Goal: Navigation & Orientation: Find specific page/section

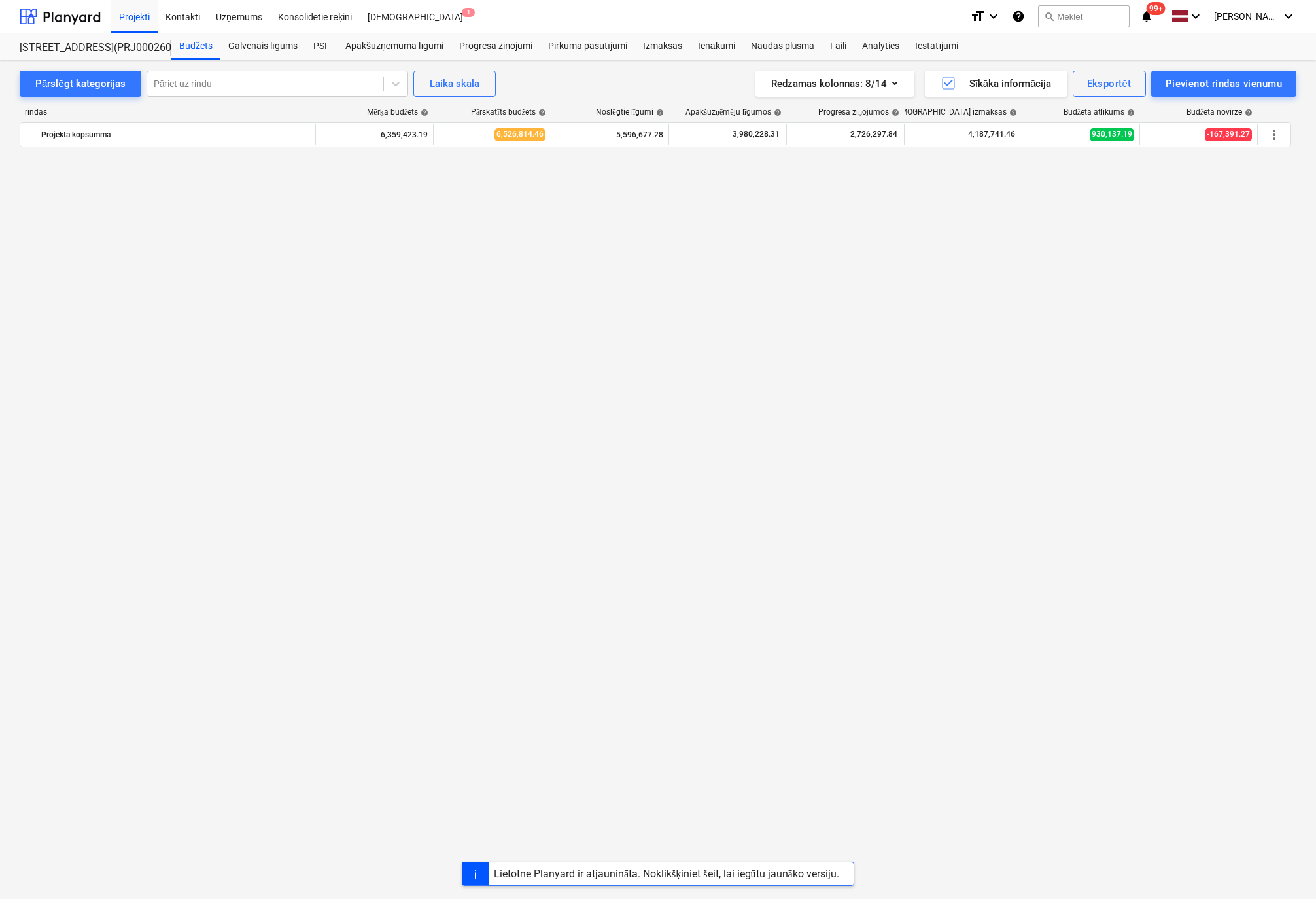
scroll to position [1725, 0]
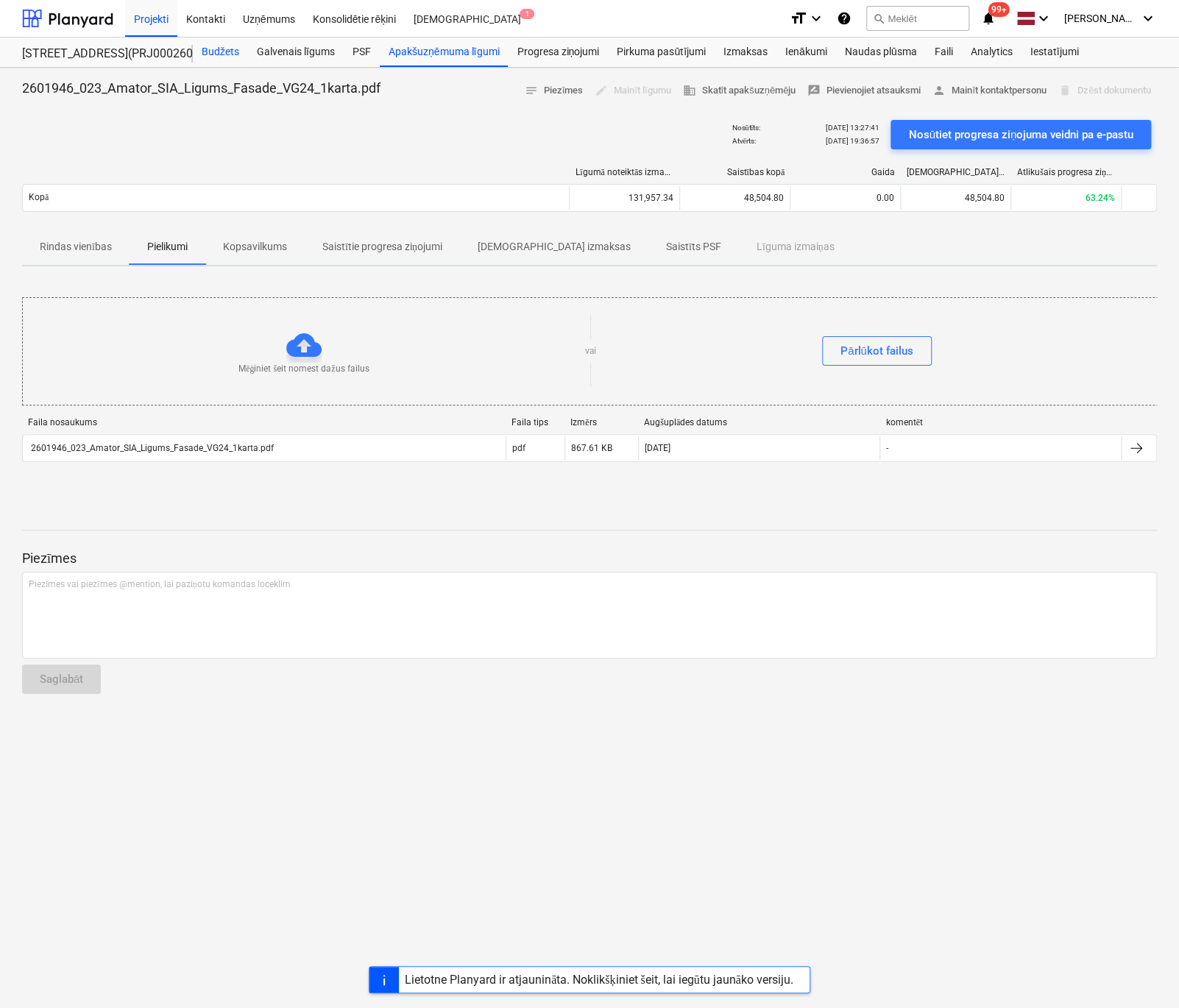
click at [221, 53] on div "Budžets" at bounding box center [220, 52] width 55 height 30
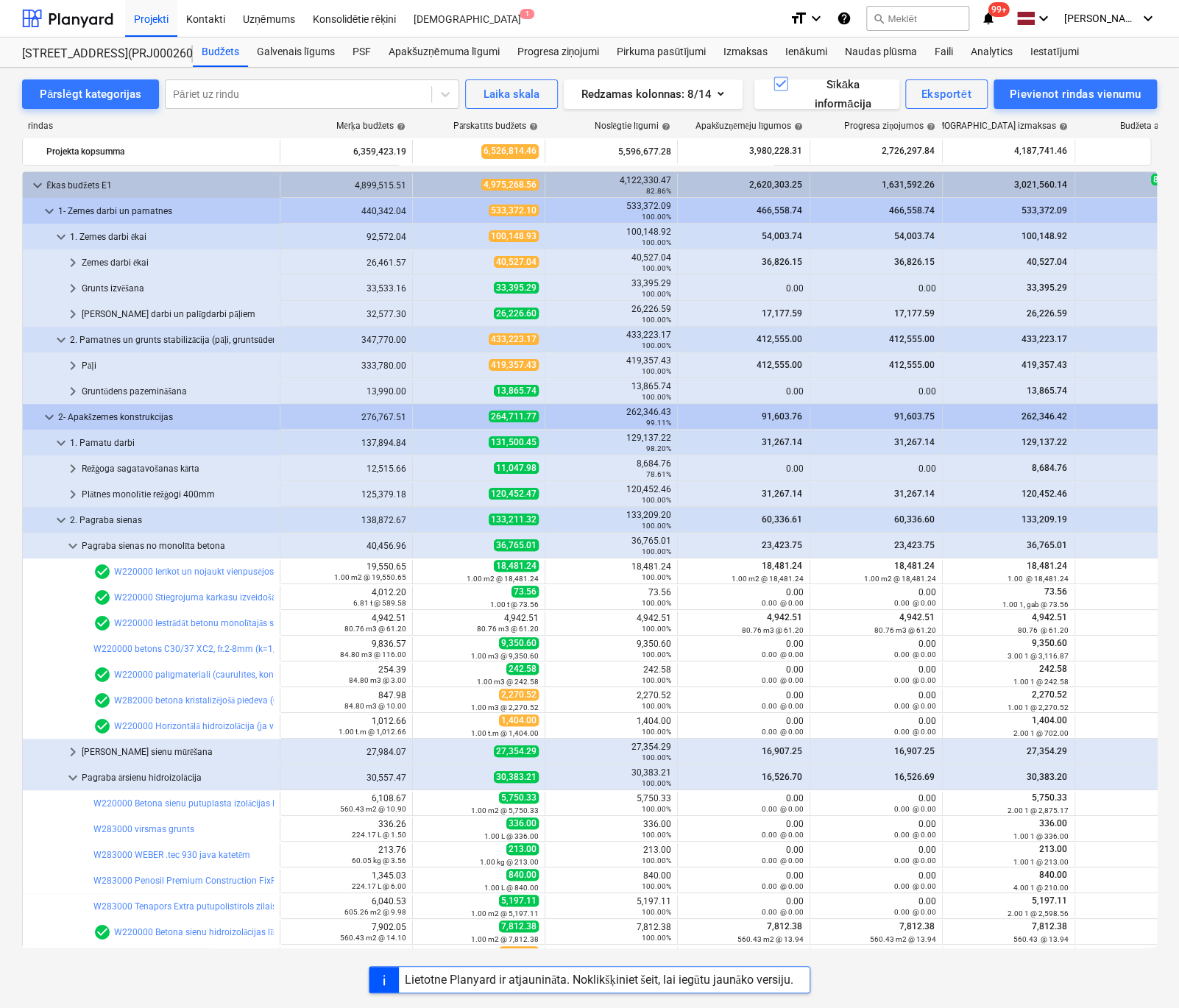
click at [295, 978] on div "Lietotne Planyard ir atjaunināta. Noklikšķiniet šeit, lai iegūtu jaunāko versij…" at bounding box center [589, 979] width 1179 height 27
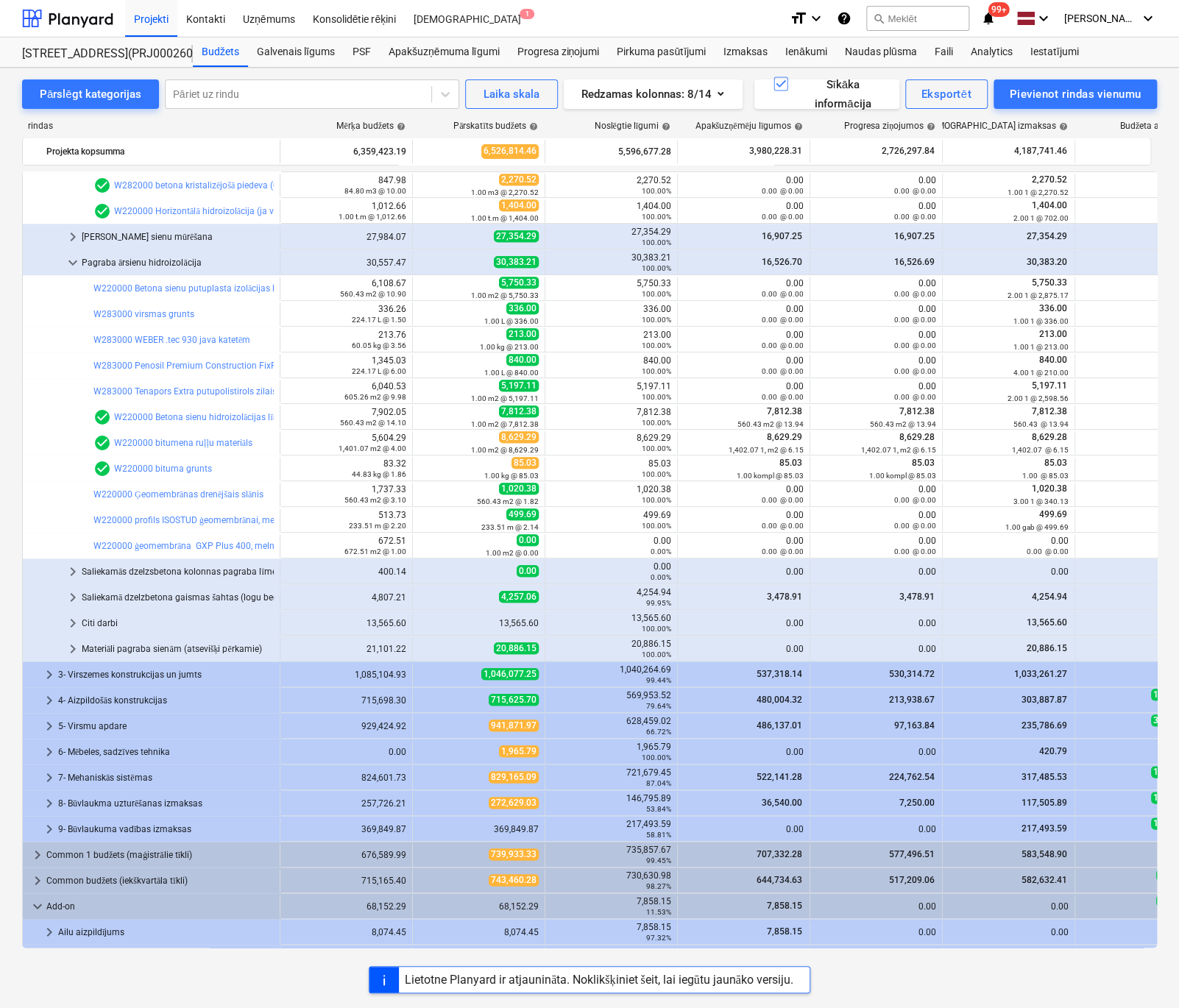
scroll to position [441, 0]
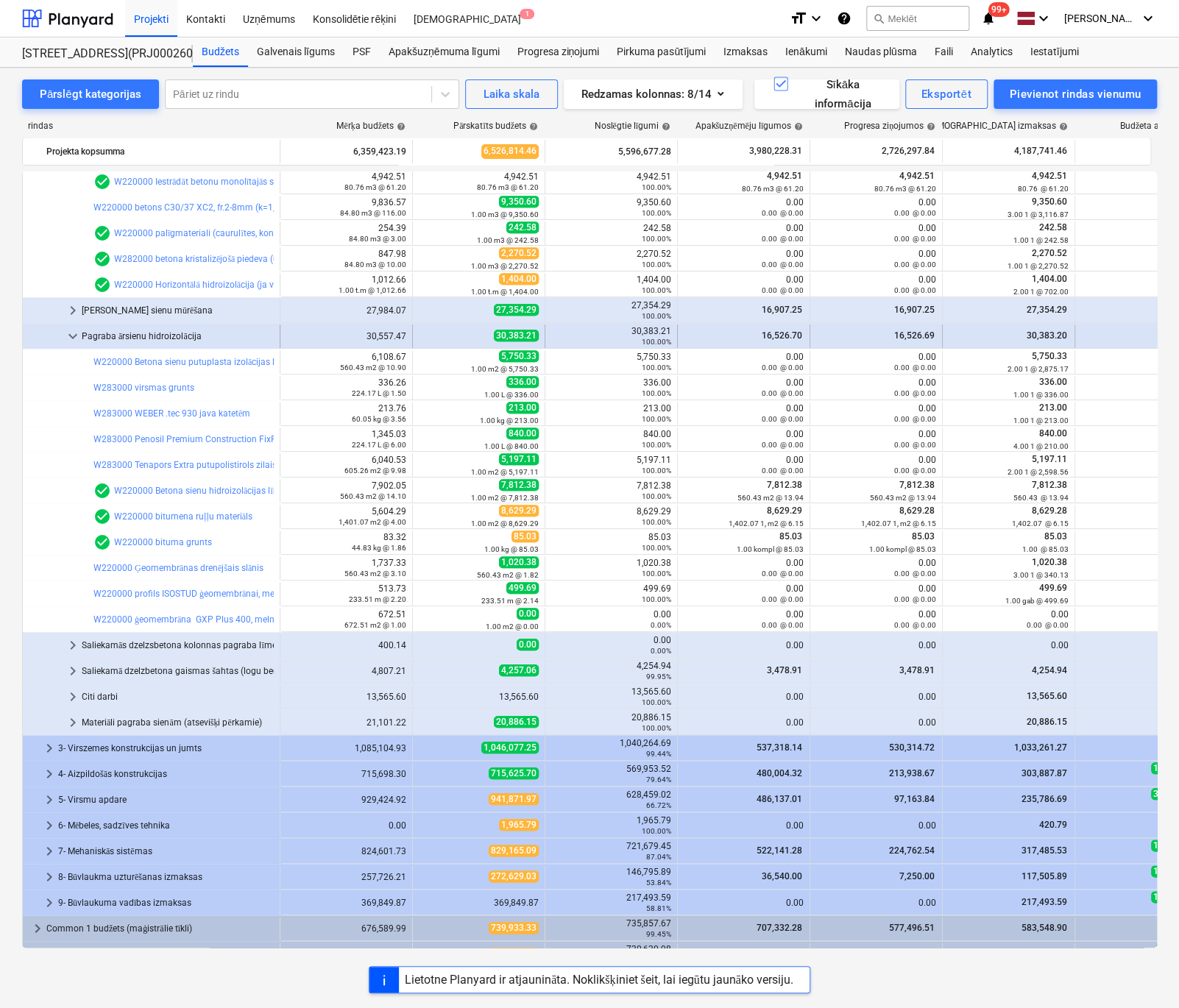
click at [76, 333] on span "keyboard_arrow_down" at bounding box center [72, 336] width 18 height 18
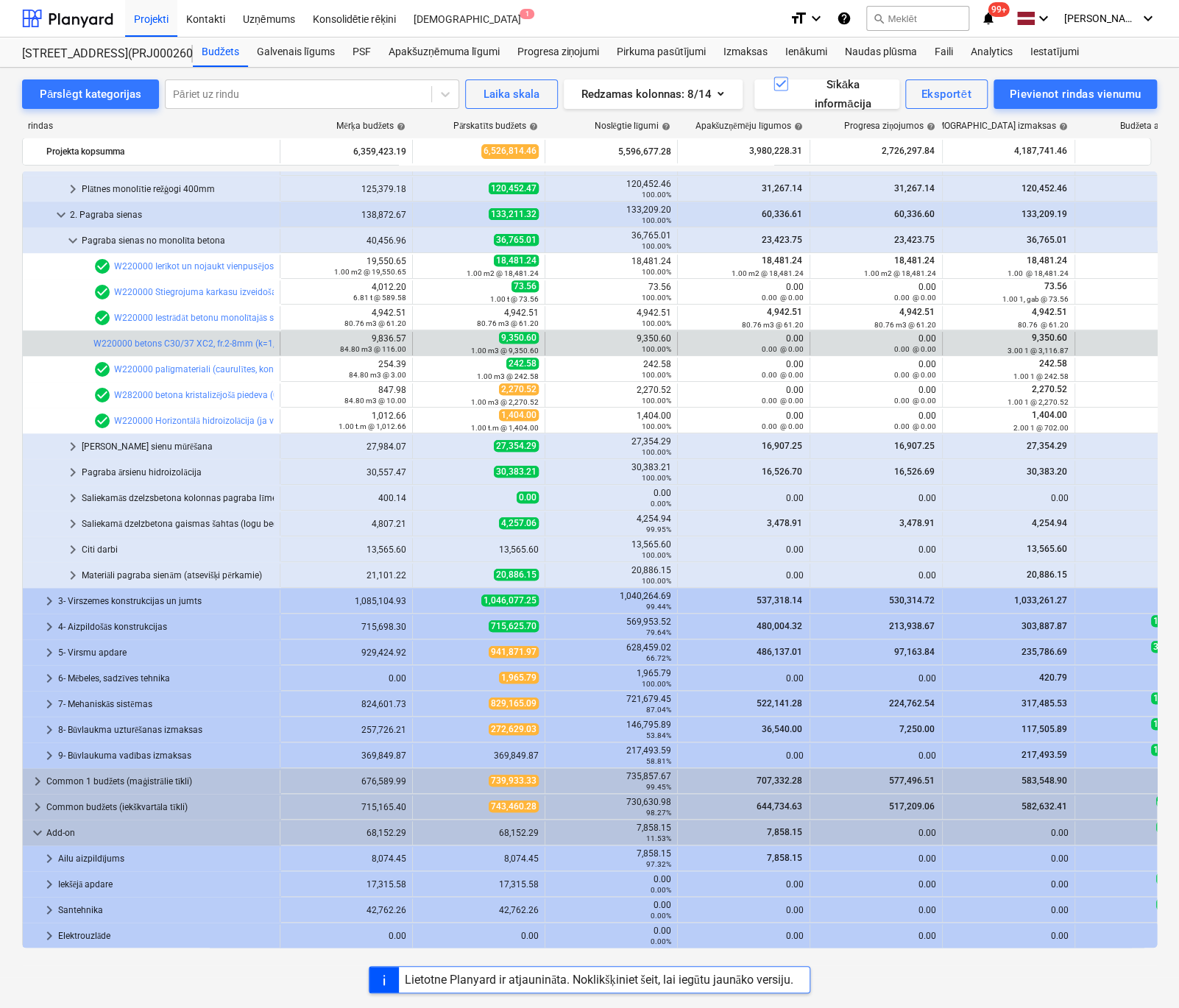
scroll to position [305, 0]
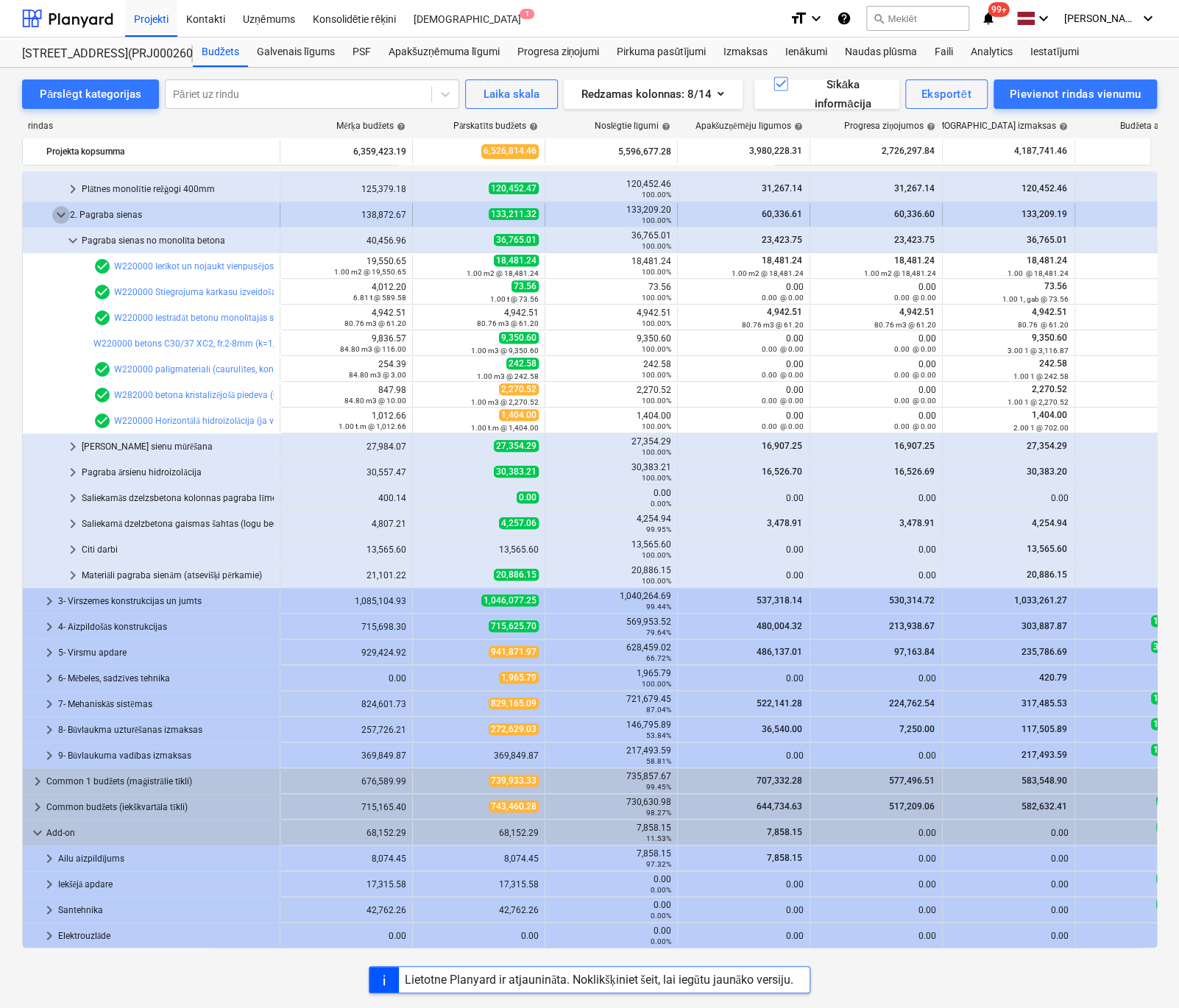
click at [64, 218] on span "keyboard_arrow_down" at bounding box center [61, 215] width 18 height 18
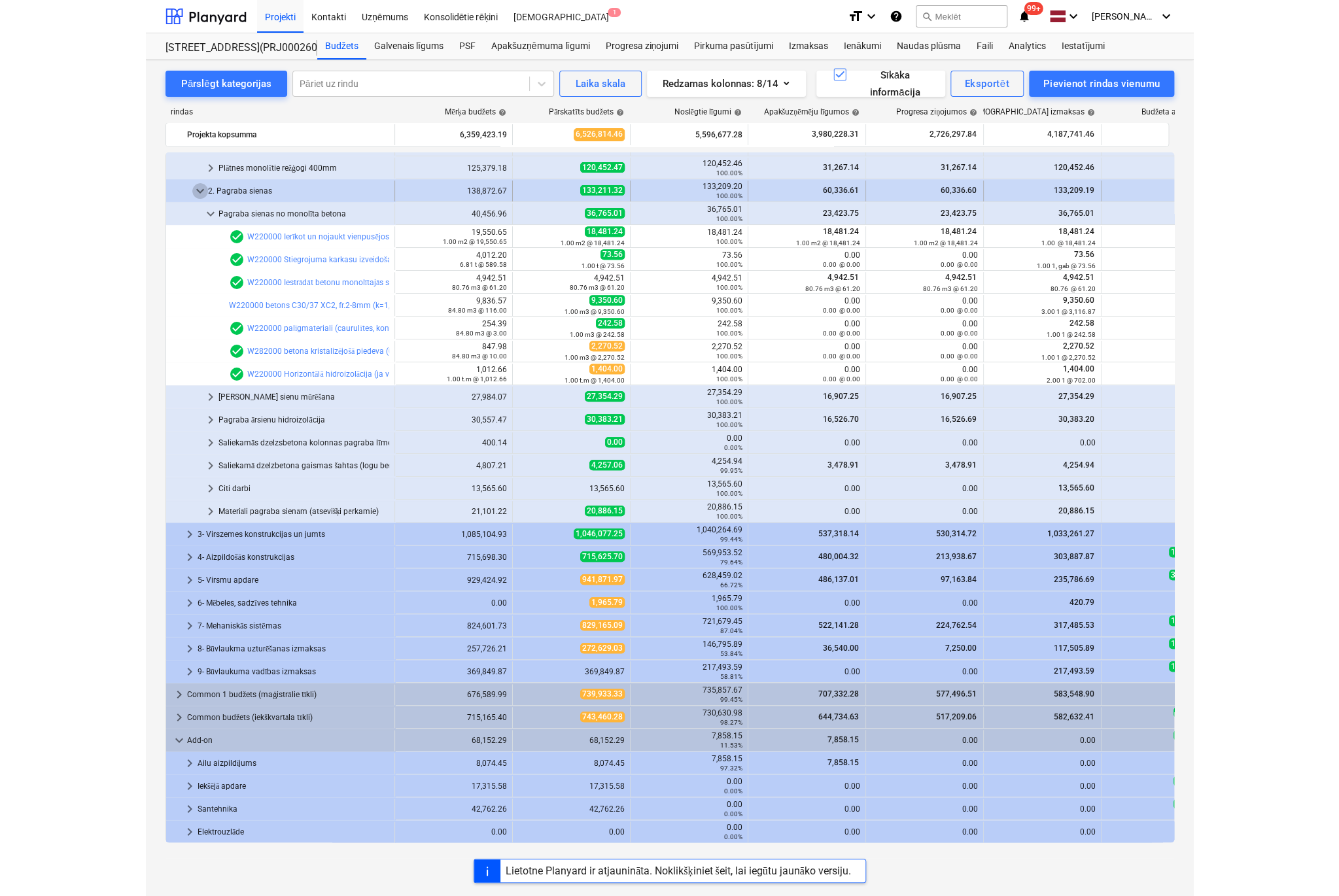
scroll to position [0, 0]
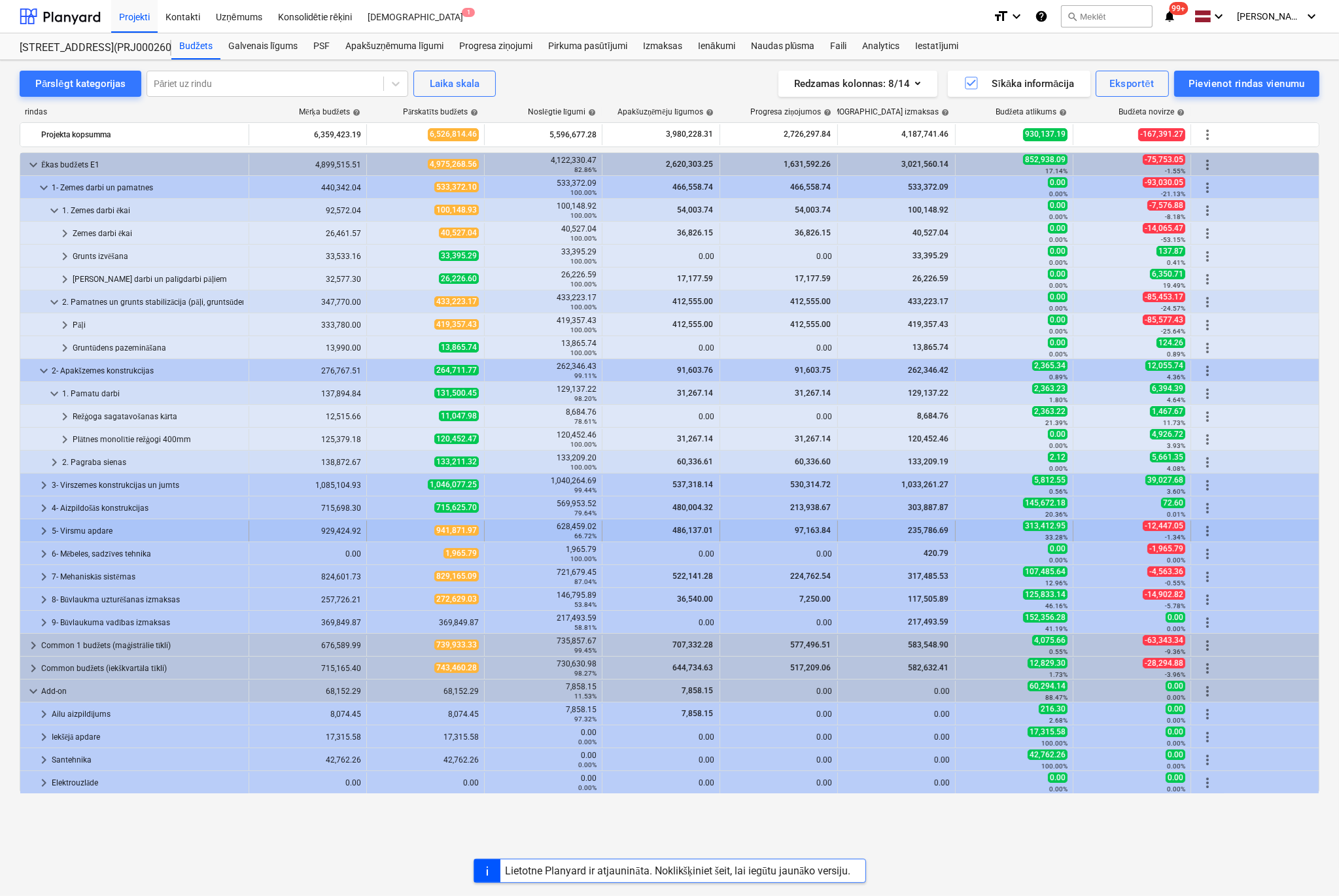
click at [44, 528] on span "keyboard_arrow_right" at bounding box center [44, 531] width 16 height 16
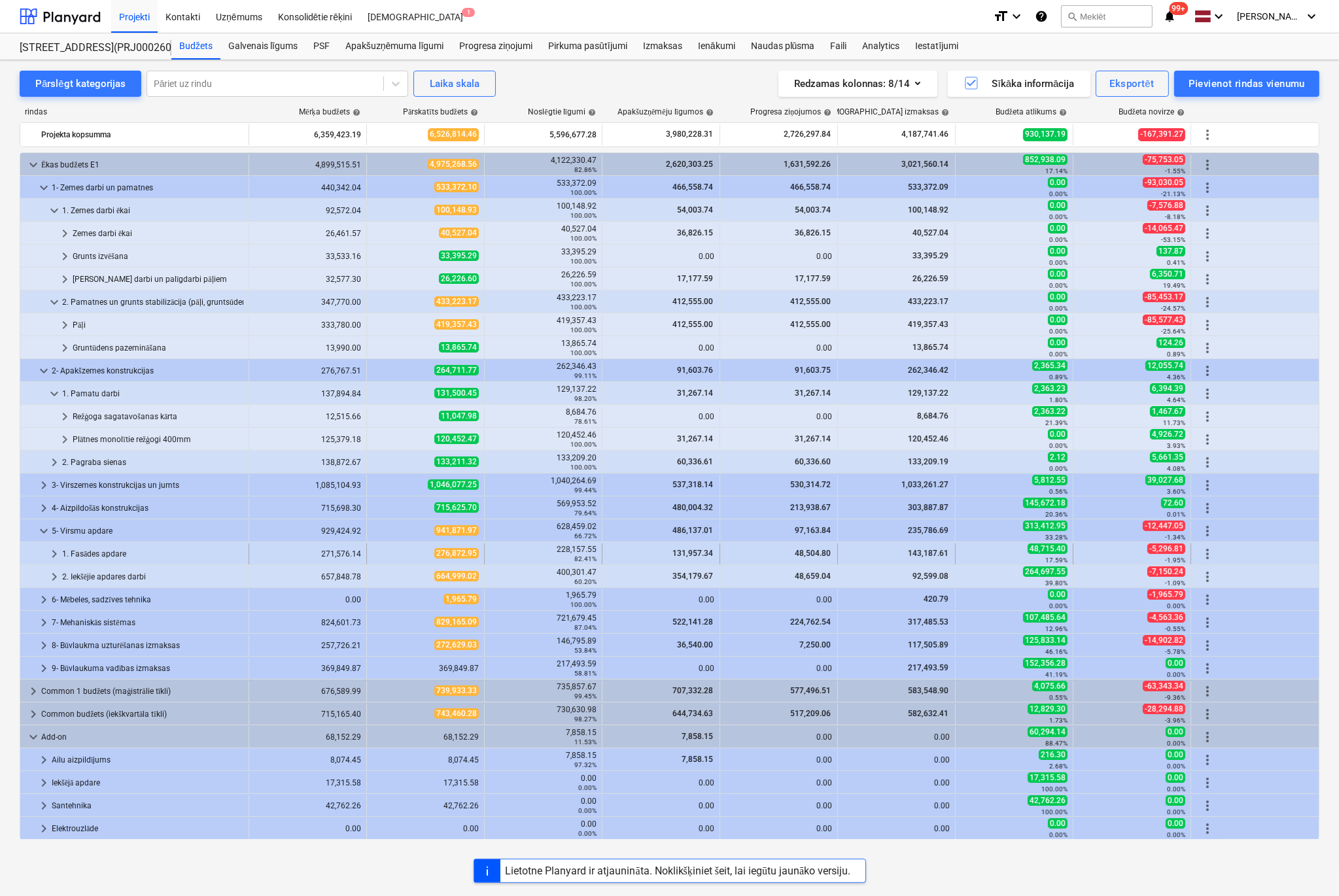
click at [55, 555] on span "keyboard_arrow_right" at bounding box center [54, 554] width 16 height 16
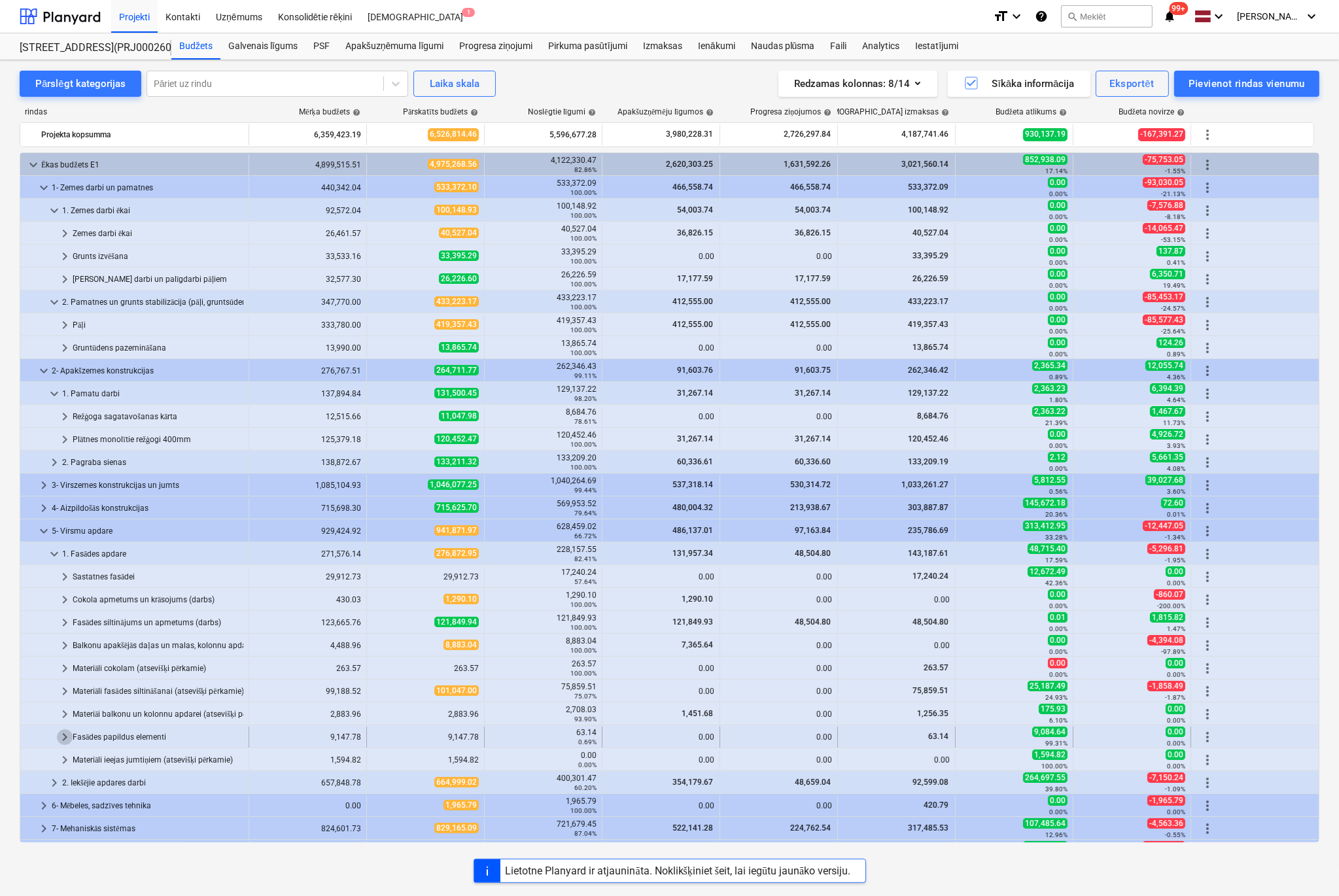
click at [67, 735] on span "keyboard_arrow_right" at bounding box center [64, 737] width 16 height 16
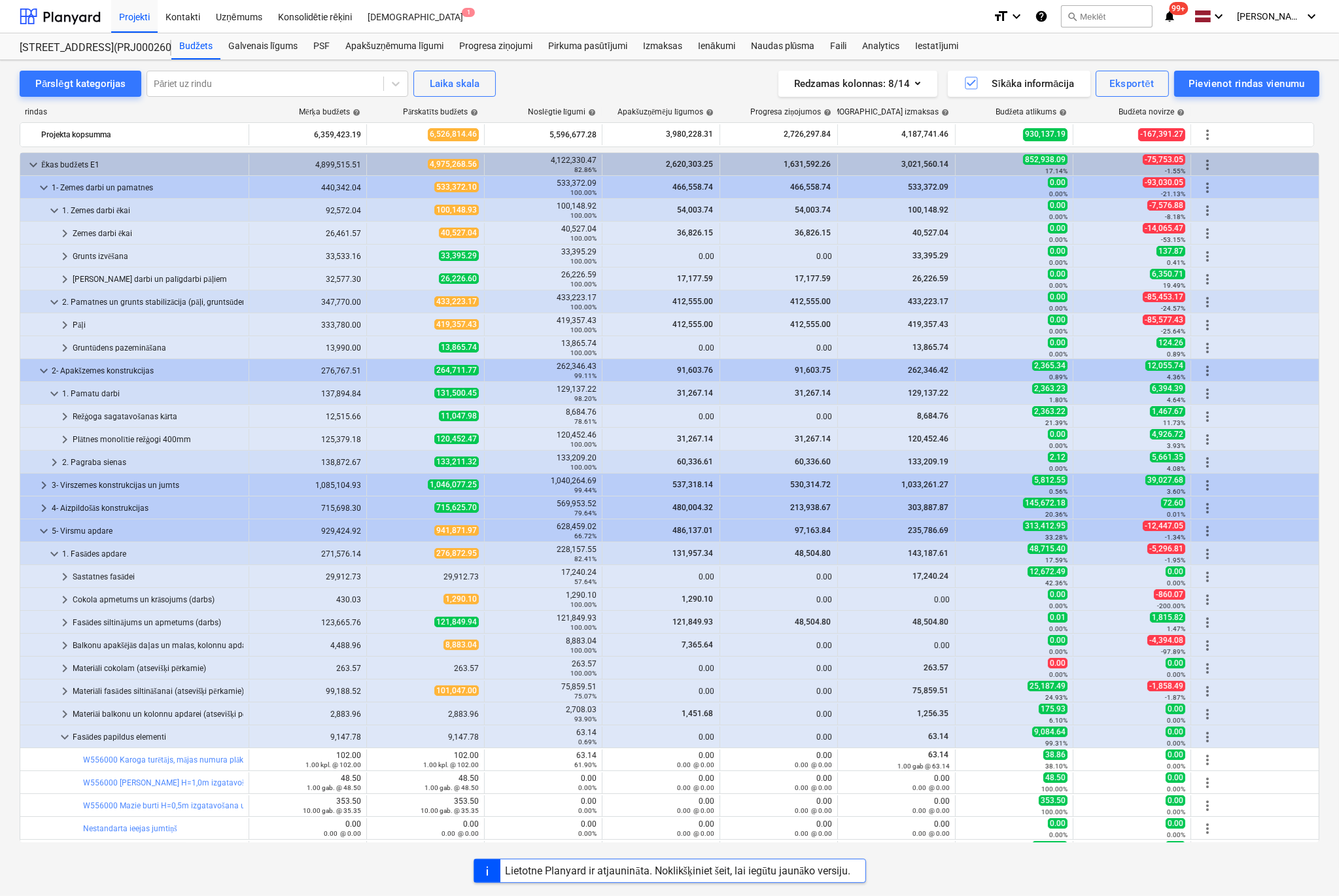
scroll to position [66, 0]
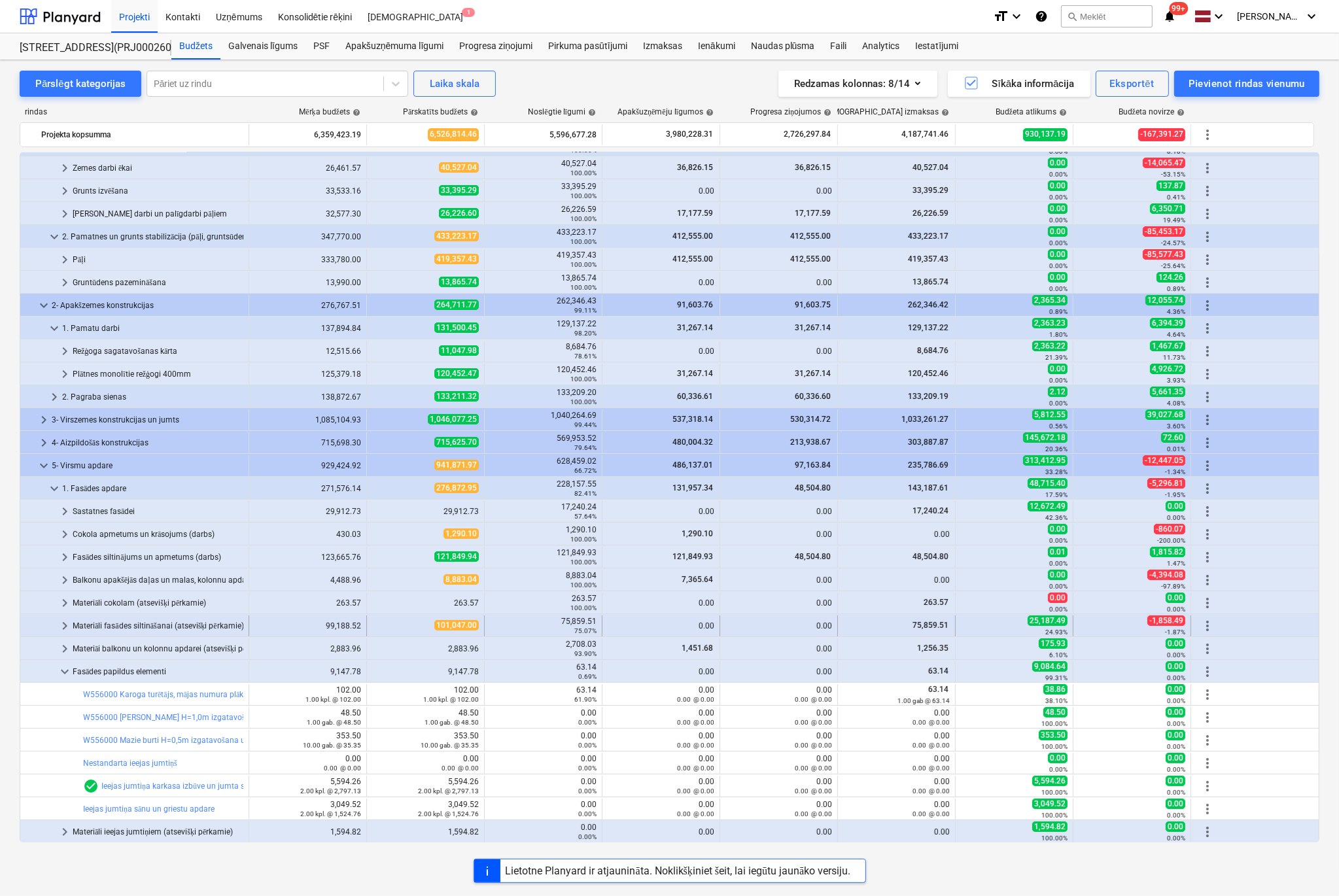
click at [63, 624] on span "keyboard_arrow_right" at bounding box center [64, 625] width 16 height 16
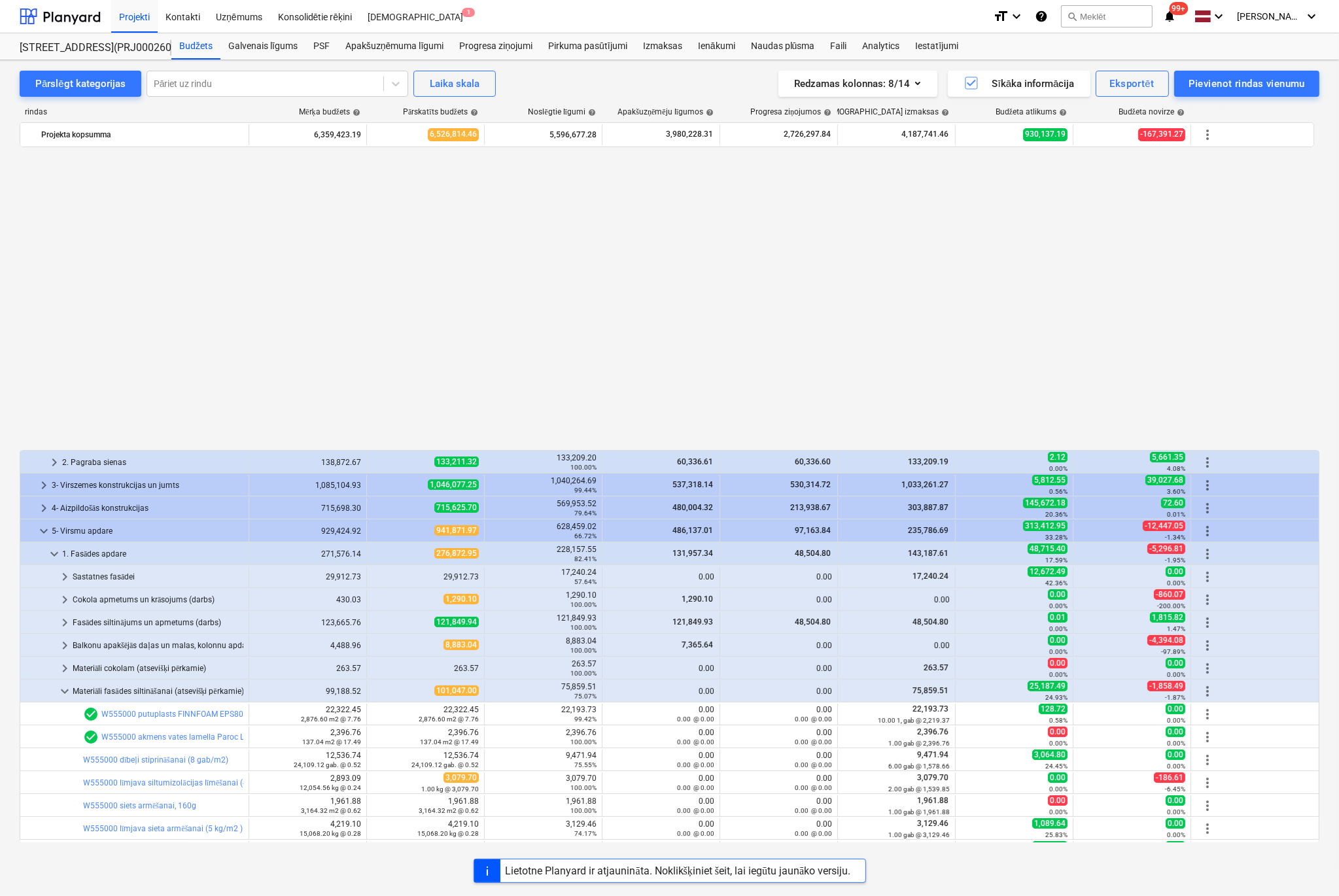
scroll to position [327, 0]
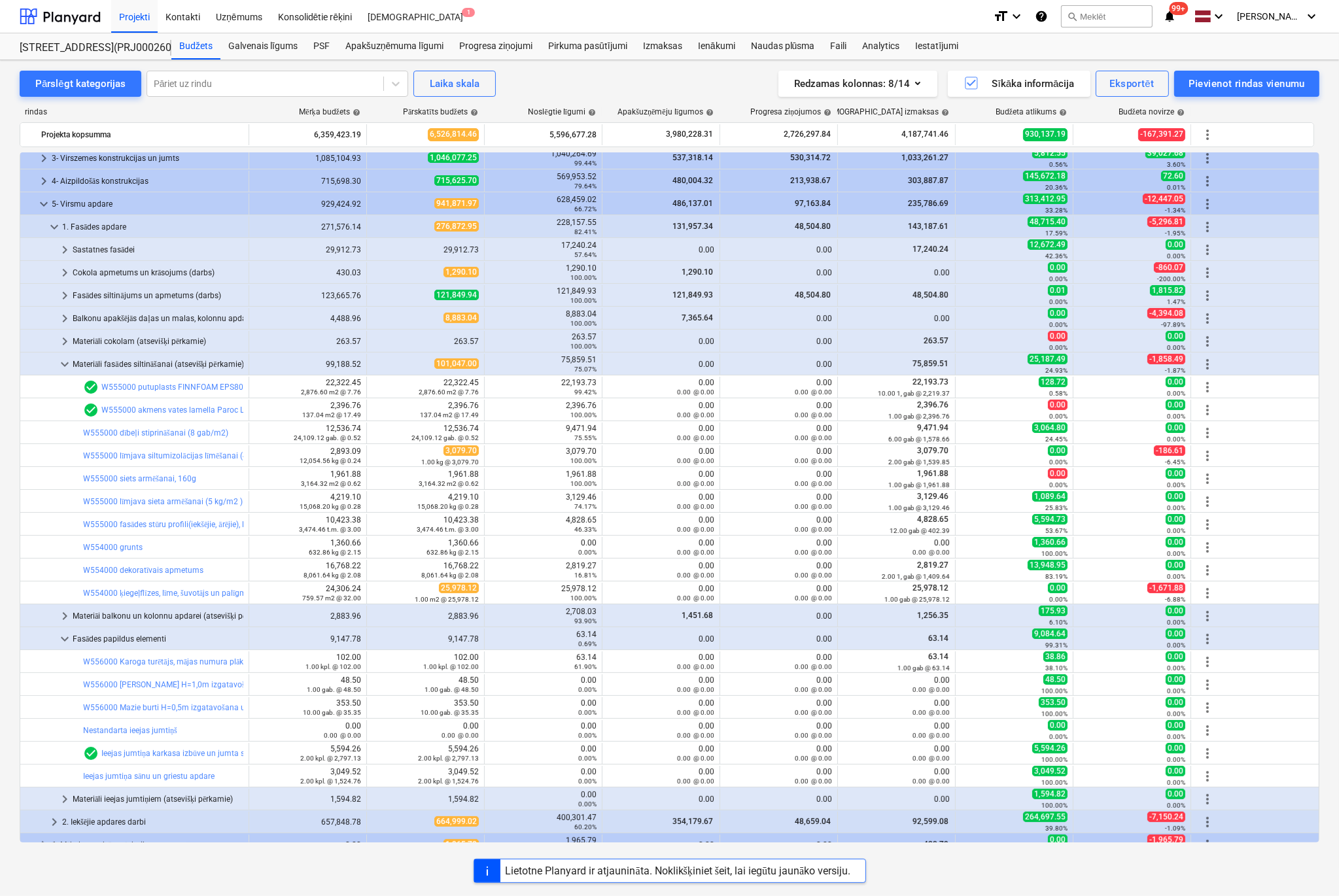
click at [696, 872] on div "Lietotne Planyard ir atjaunināta. Noklikšķiniet šeit, lai iegūtu jaunāko versij…" at bounding box center [678, 870] width 345 height 12
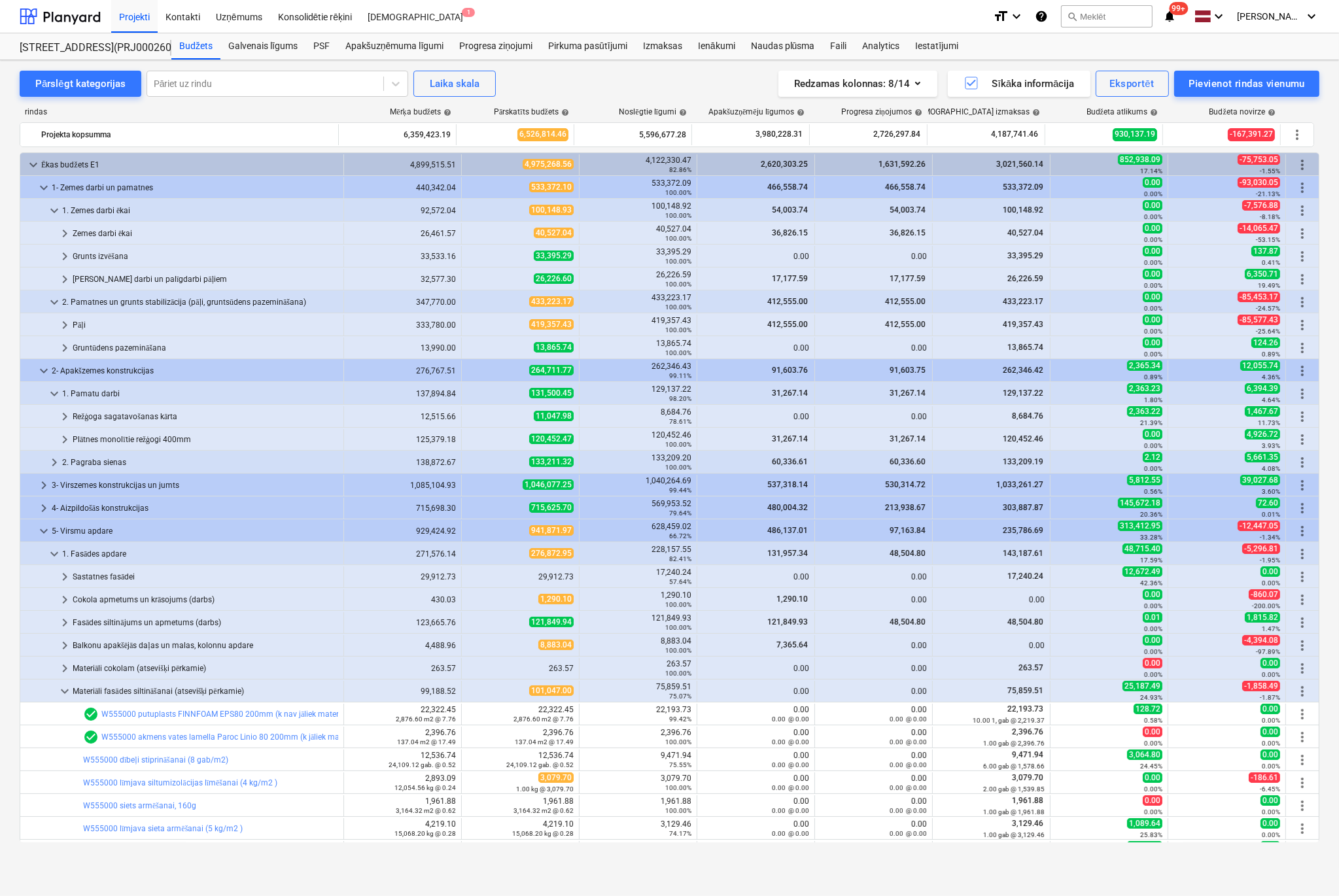
scroll to position [568, 0]
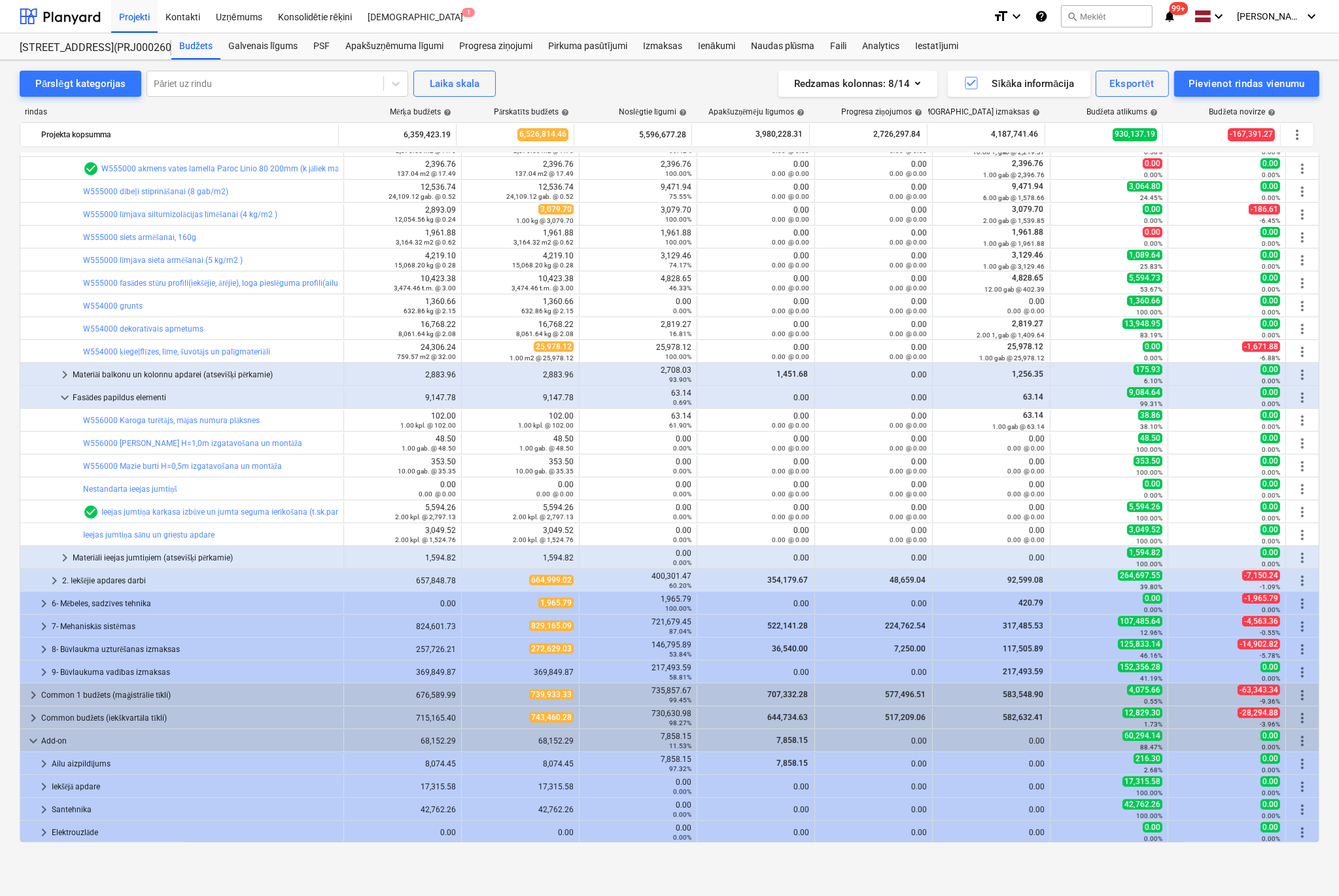
click at [114, 858] on div "Pārslēgt kategorijas Pāriet uz rindu Laika skala Redzamas kolonnas : 8/14 Sīkāk…" at bounding box center [669, 464] width 1339 height 808
click at [56, 864] on div "Pārslēgt kategorijas Pāriet uz rindu Laika skala Redzamas kolonnas : 8/14 Sīkāk…" at bounding box center [669, 464] width 1339 height 808
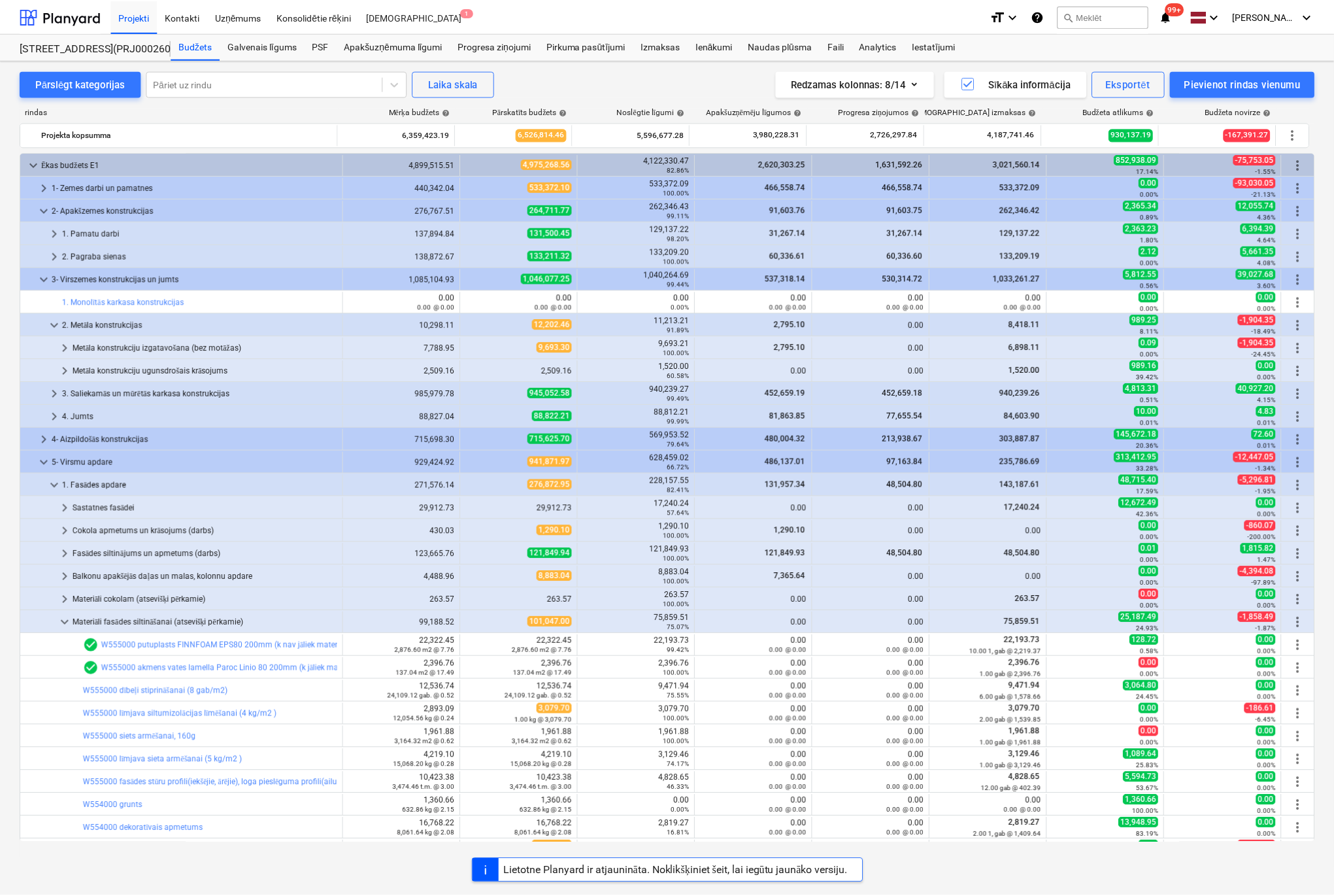
scroll to position [196, 0]
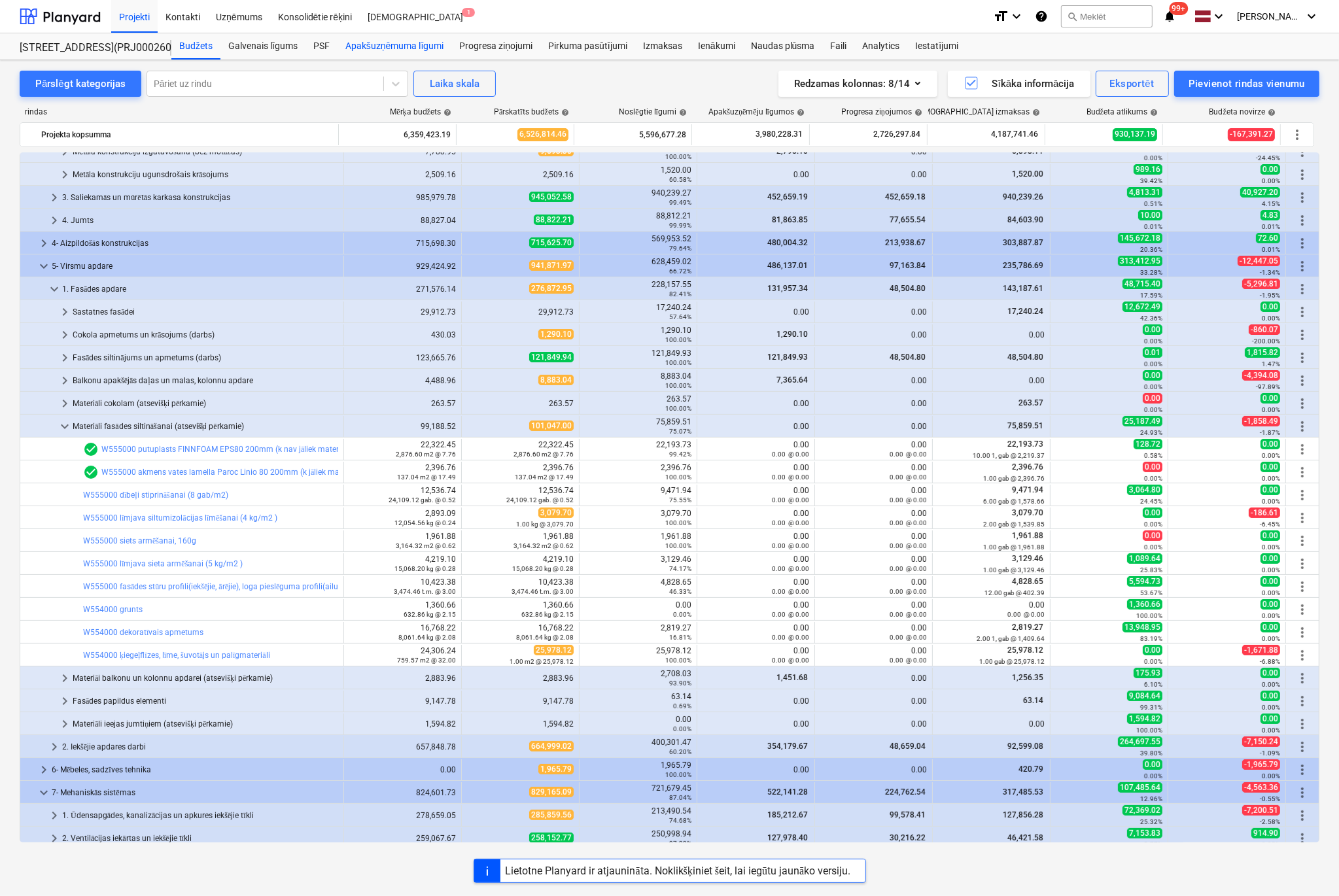
click at [401, 46] on div "Apakšuzņēmuma līgumi" at bounding box center [394, 46] width 114 height 26
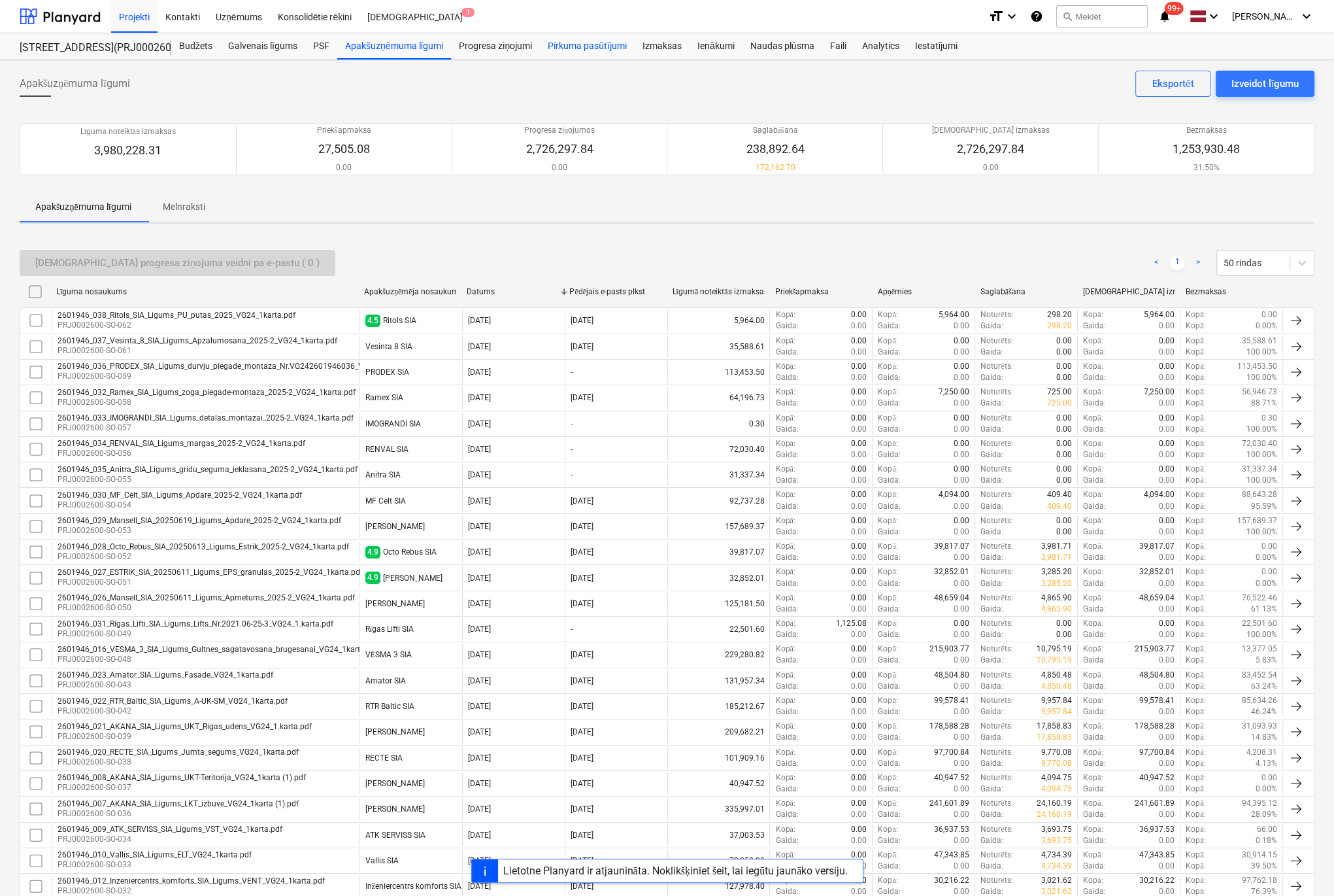
click at [579, 43] on div "Pirkuma pasūtījumi" at bounding box center [587, 46] width 95 height 26
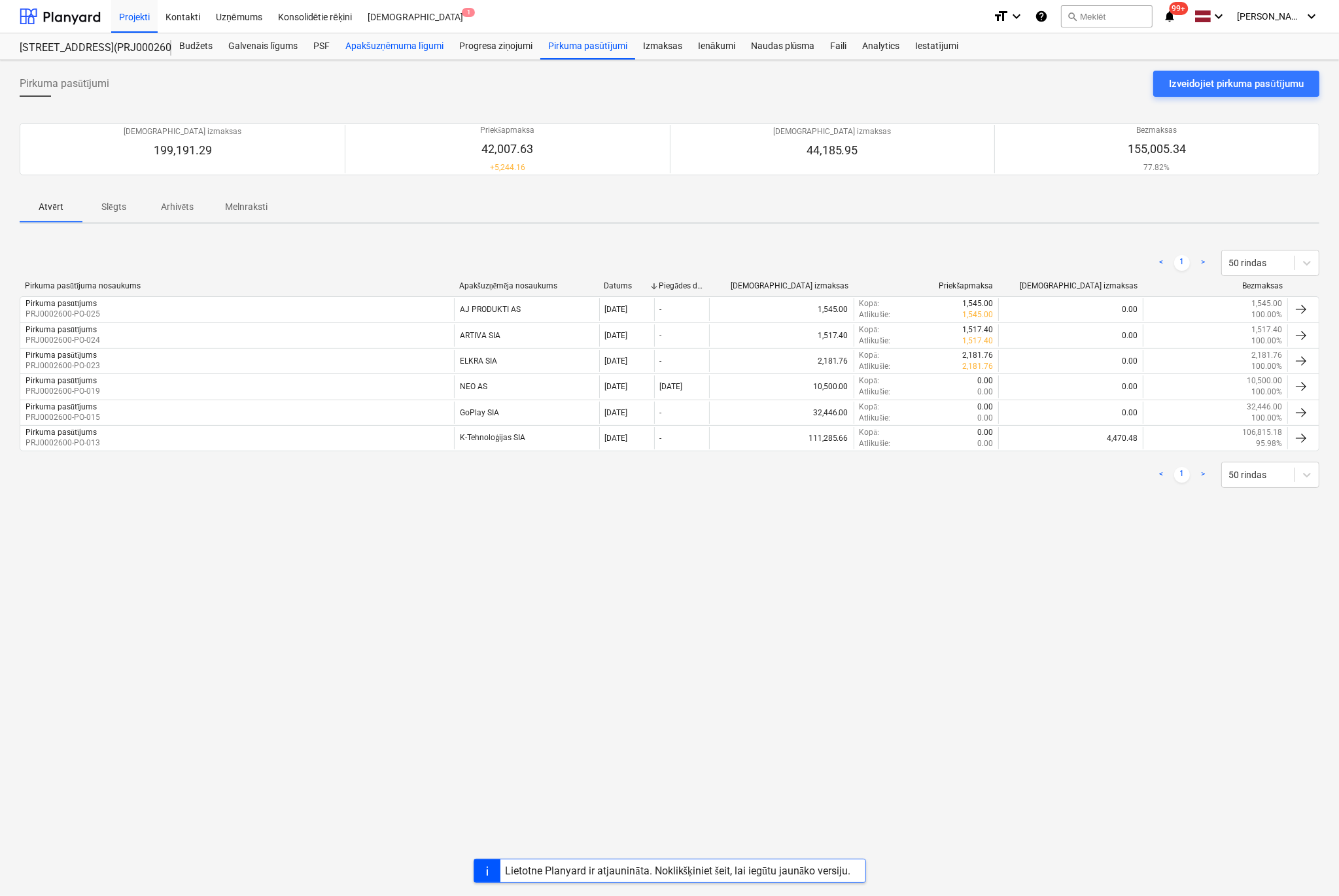
click at [389, 50] on div "Apakšuzņēmuma līgumi" at bounding box center [394, 46] width 114 height 26
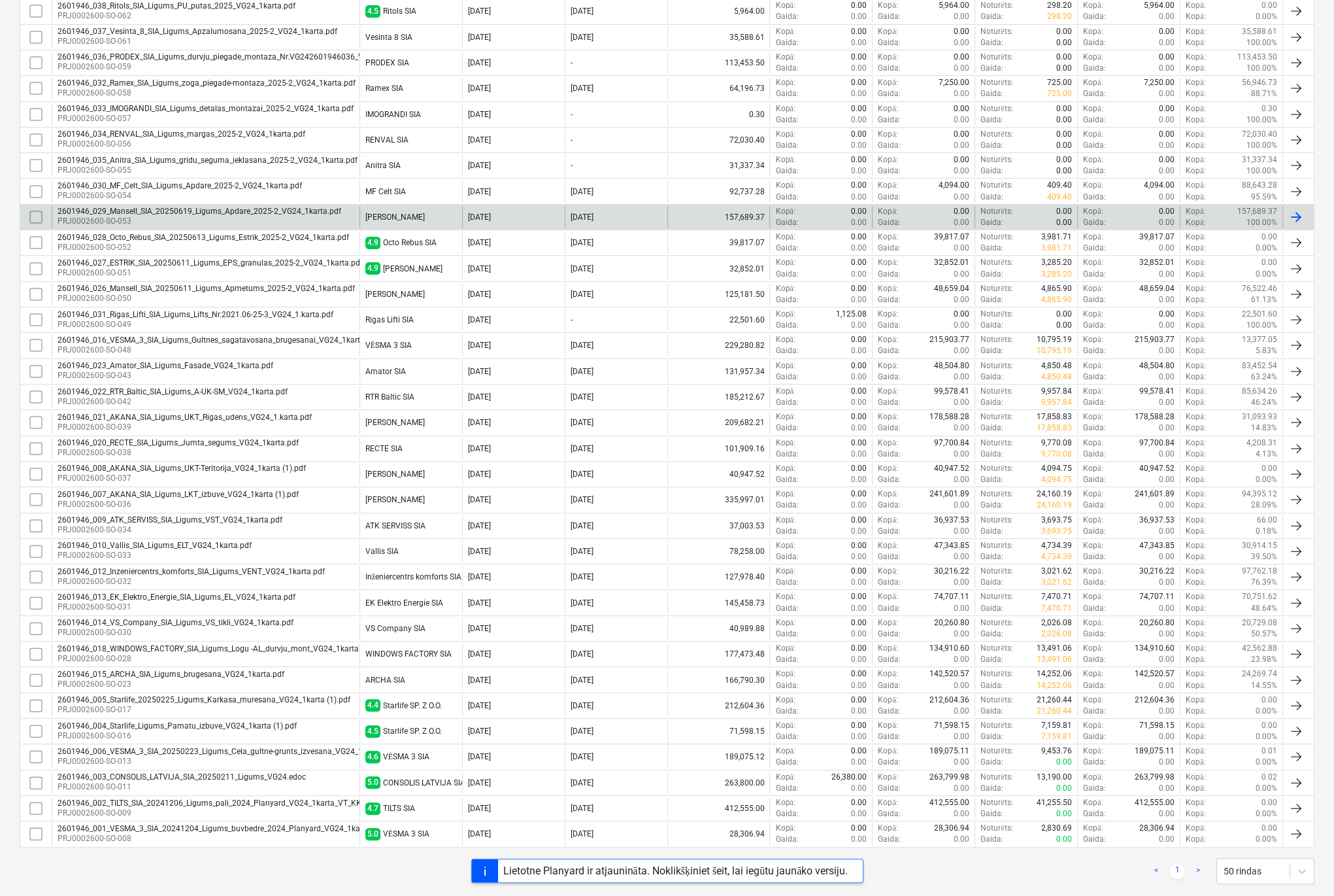
scroll to position [262, 0]
